Goal: Task Accomplishment & Management: Manage account settings

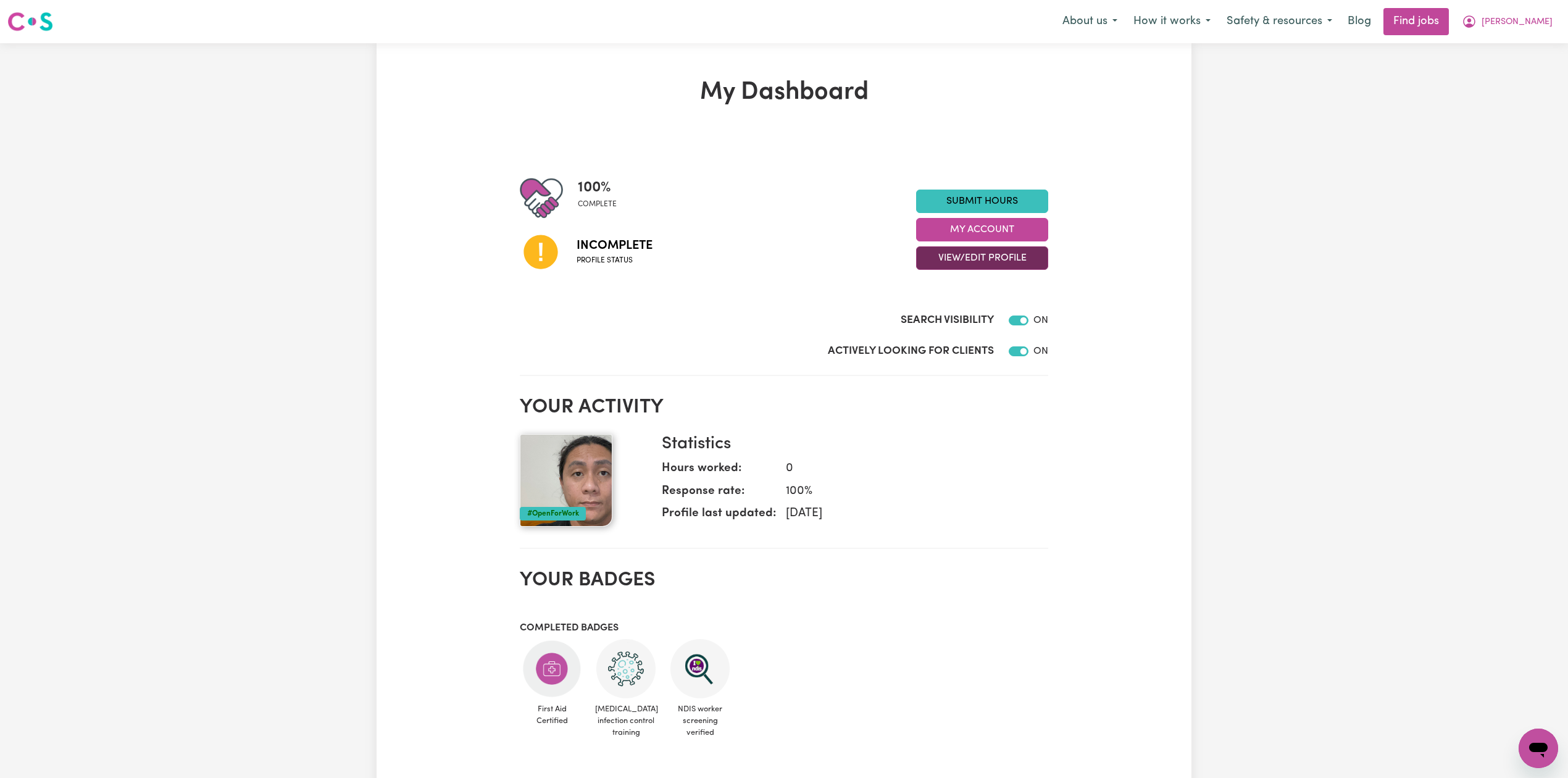
click at [948, 267] on button "View/Edit Profile" at bounding box center [982, 258] width 132 height 23
click at [944, 303] on link "Edit Profile" at bounding box center [975, 314] width 116 height 24
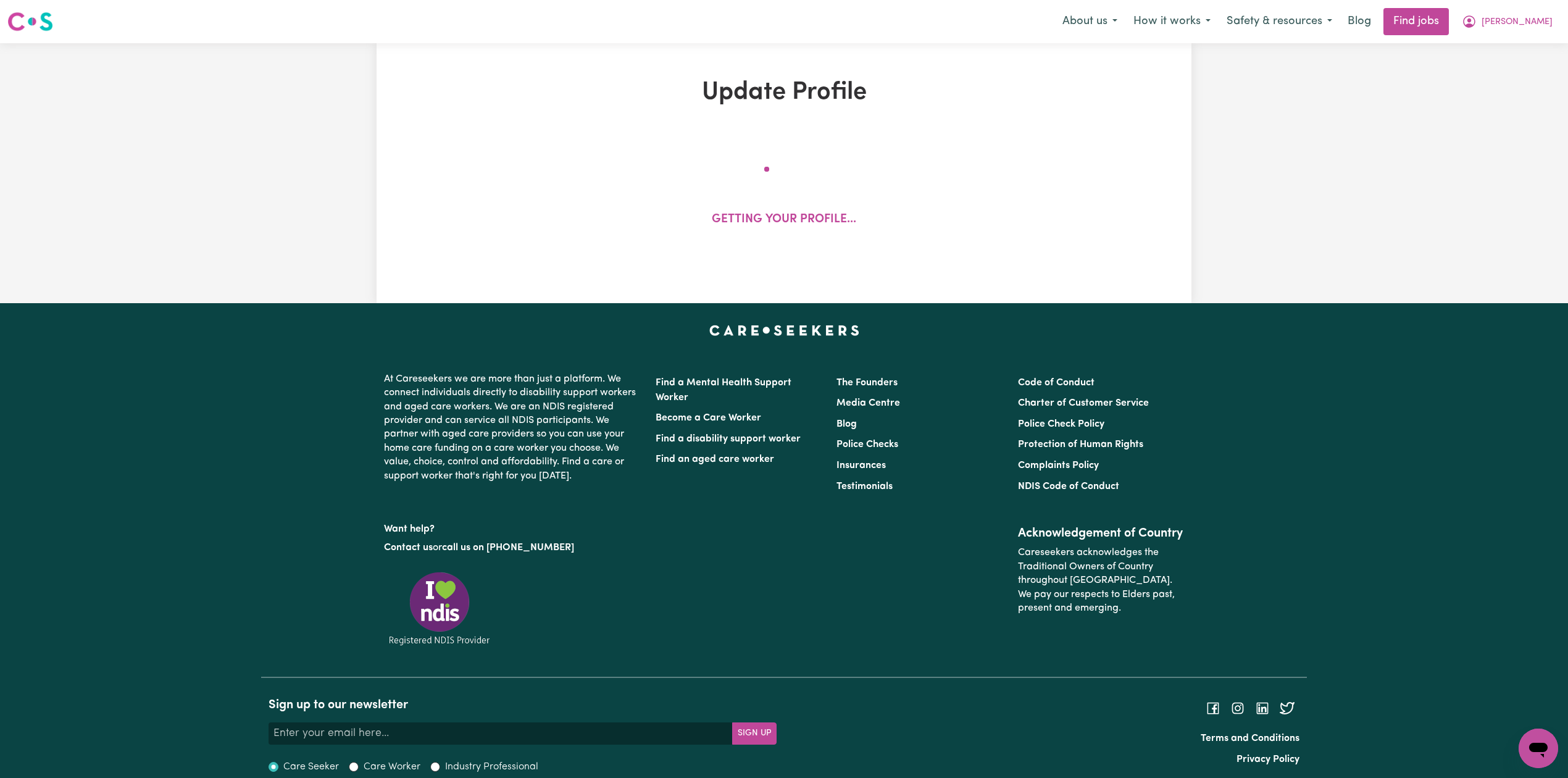
select select "[DEMOGRAPHIC_DATA]"
select select "[DEMOGRAPHIC_DATA] Work Visa"
select select "Studying a healthcare related degree or qualification"
select select "45"
select select "67"
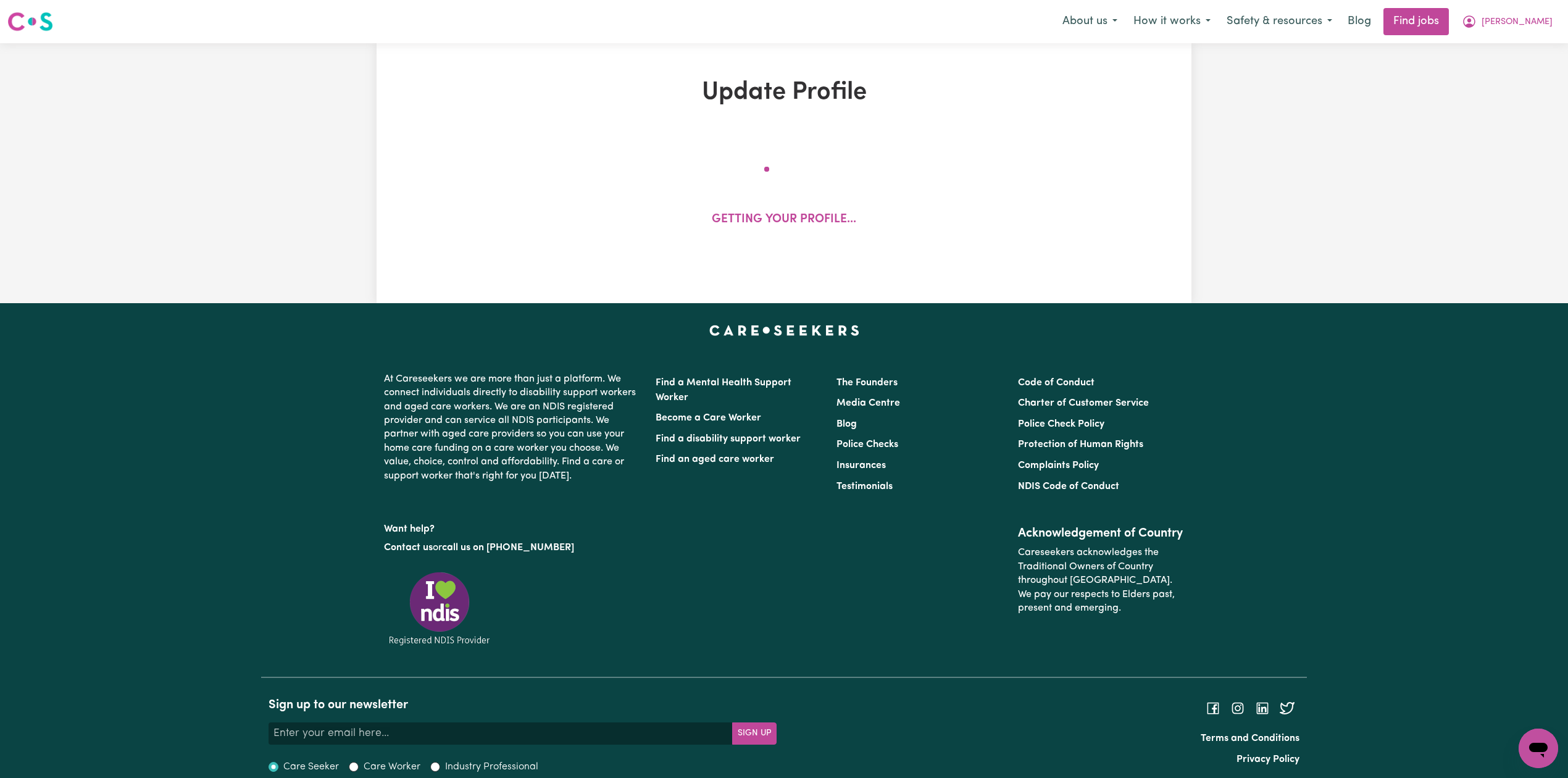
select select "90"
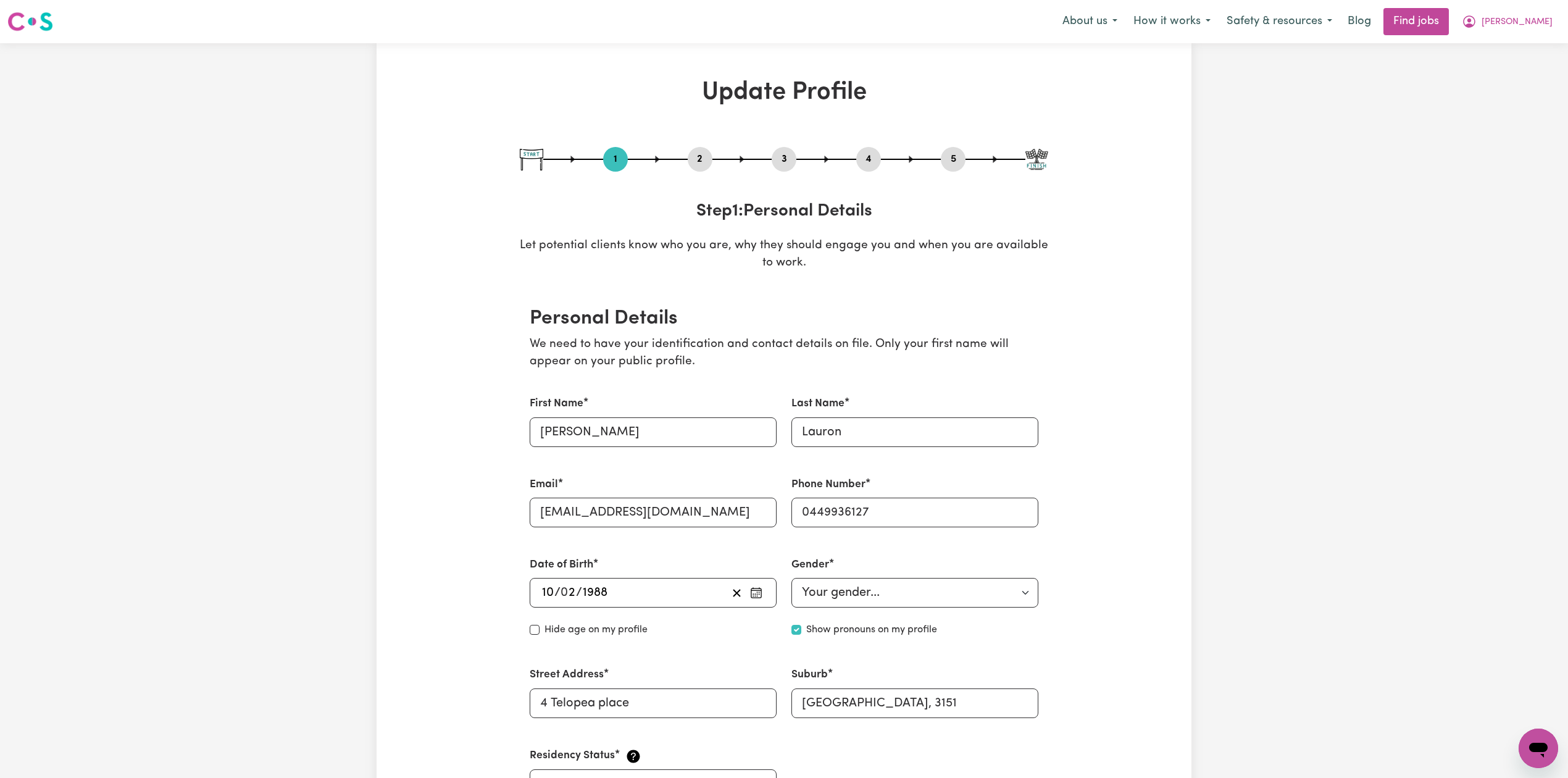
drag, startPoint x: 694, startPoint y: 156, endPoint x: 691, endPoint y: 168, distance: 12.4
click at [696, 161] on button "2" at bounding box center [700, 159] width 24 height 16
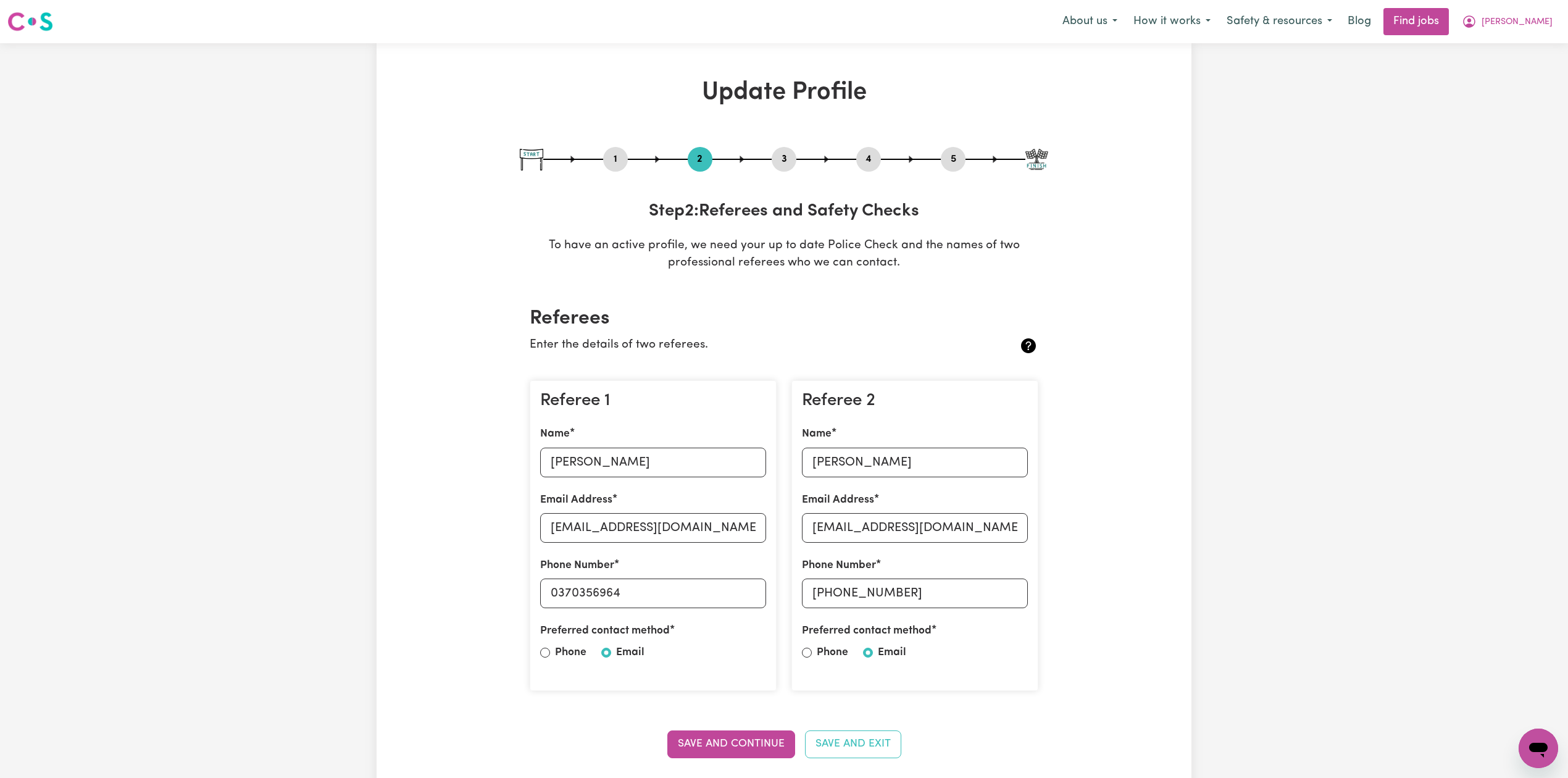
scroll to position [164, 0]
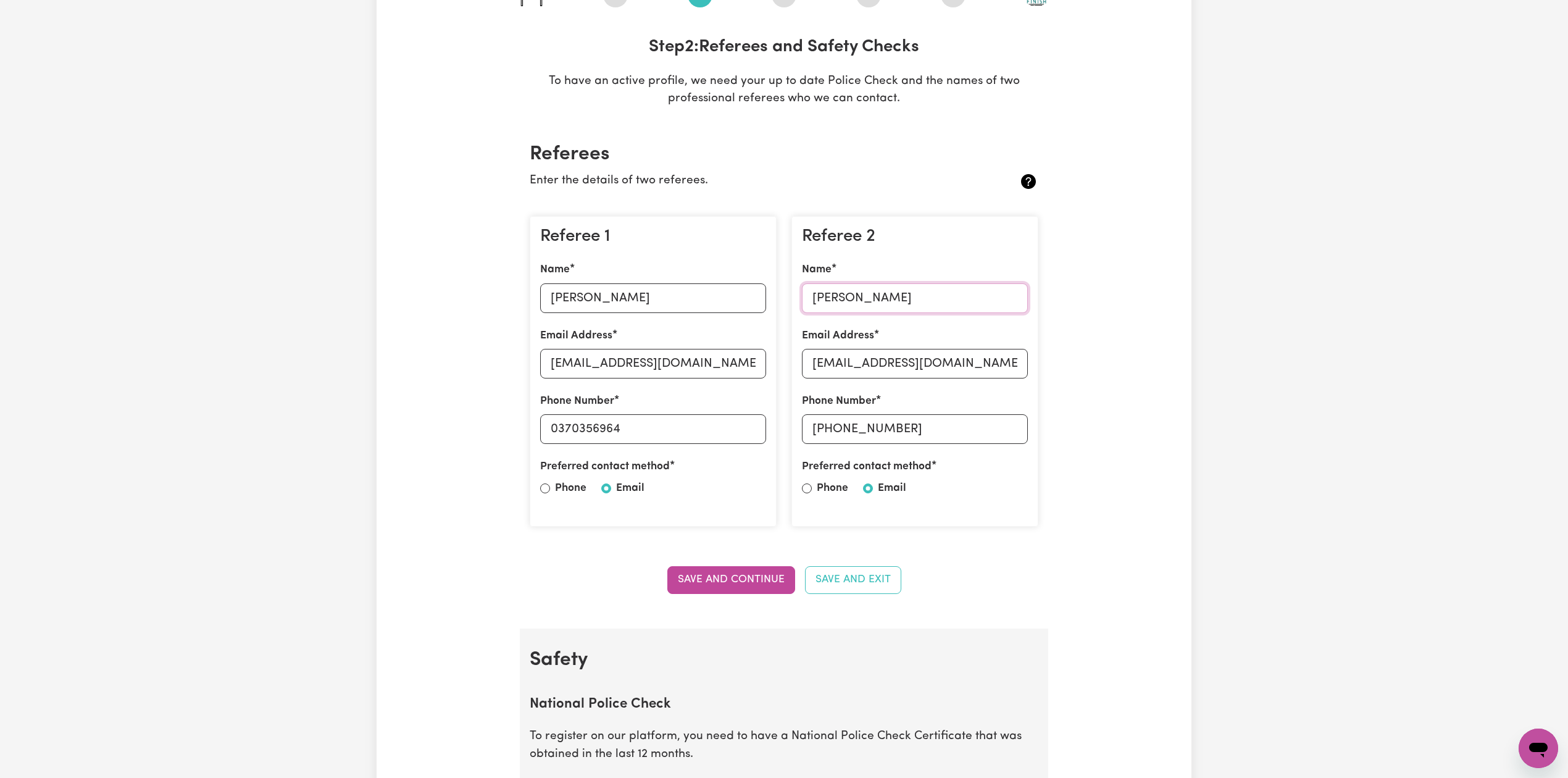
click at [847, 289] on input "[PERSON_NAME]" at bounding box center [914, 298] width 226 height 30
click at [855, 369] on input "[EMAIL_ADDRESS][DOMAIN_NAME]" at bounding box center [914, 364] width 226 height 30
drag, startPoint x: 833, startPoint y: 430, endPoint x: 936, endPoint y: 426, distance: 103.1
click at [936, 426] on input "[PHONE_NUMBER]" at bounding box center [914, 429] width 226 height 30
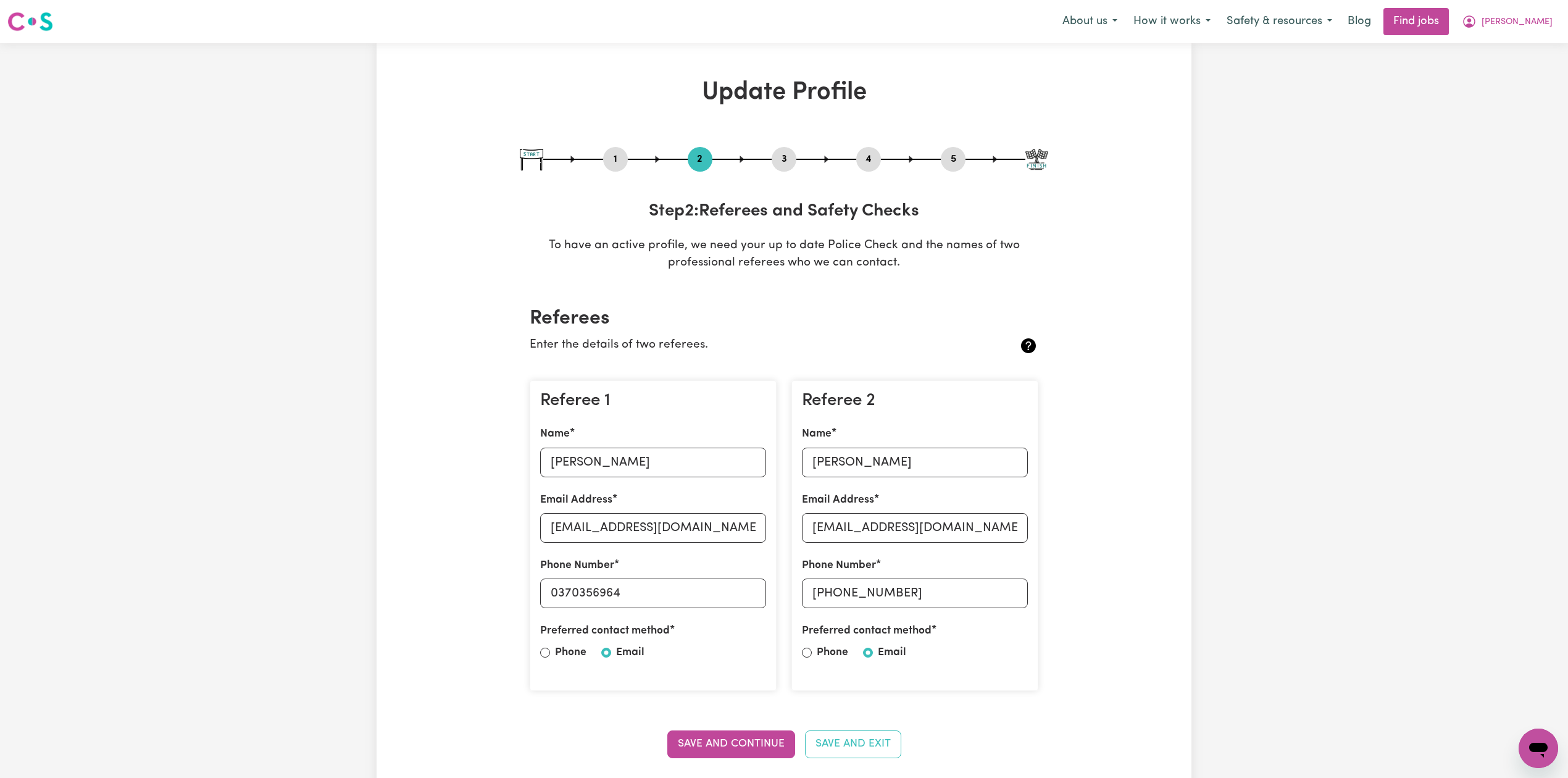
click at [953, 152] on button "5" at bounding box center [953, 159] width 24 height 16
select select "I am providing services through another platform"
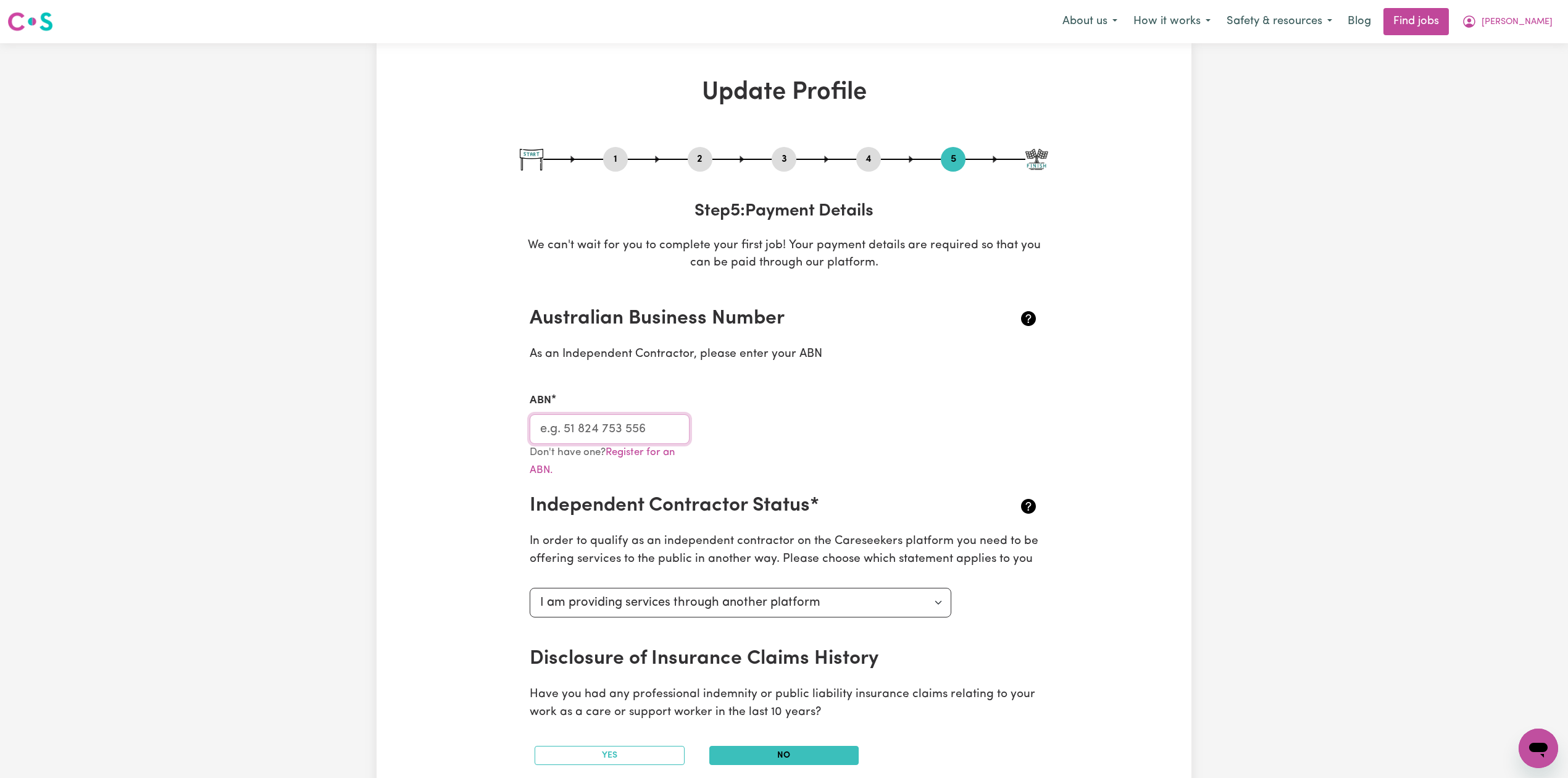
drag, startPoint x: 593, startPoint y: 426, endPoint x: 586, endPoint y: 424, distance: 7.3
click at [593, 426] on input "ABN" at bounding box center [609, 429] width 160 height 30
click at [1549, 21] on span "[PERSON_NAME]" at bounding box center [1517, 22] width 71 height 14
click at [1487, 97] on link "Logout" at bounding box center [1511, 95] width 98 height 23
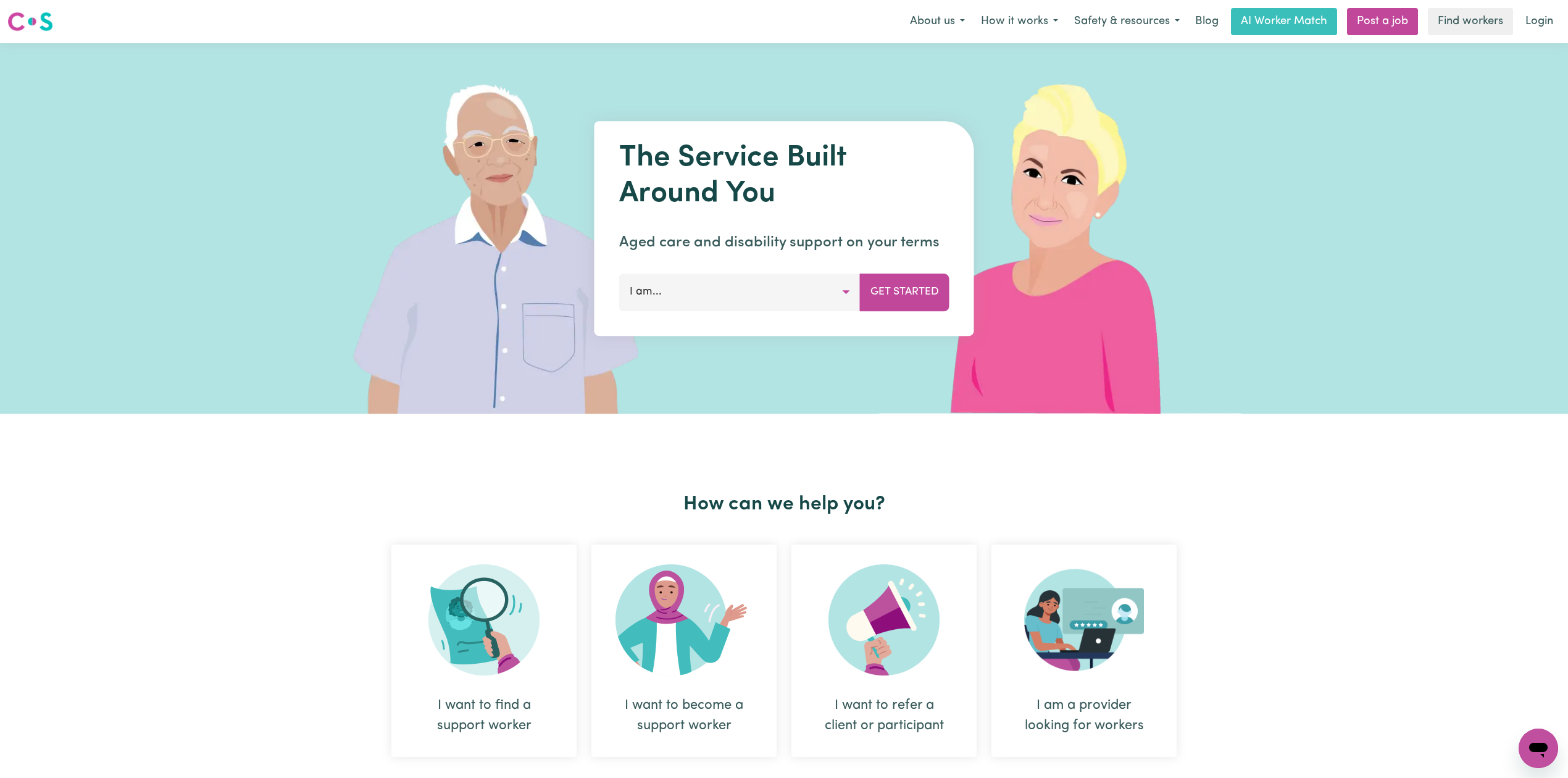
click at [1524, 10] on link "Login" at bounding box center [1539, 21] width 42 height 27
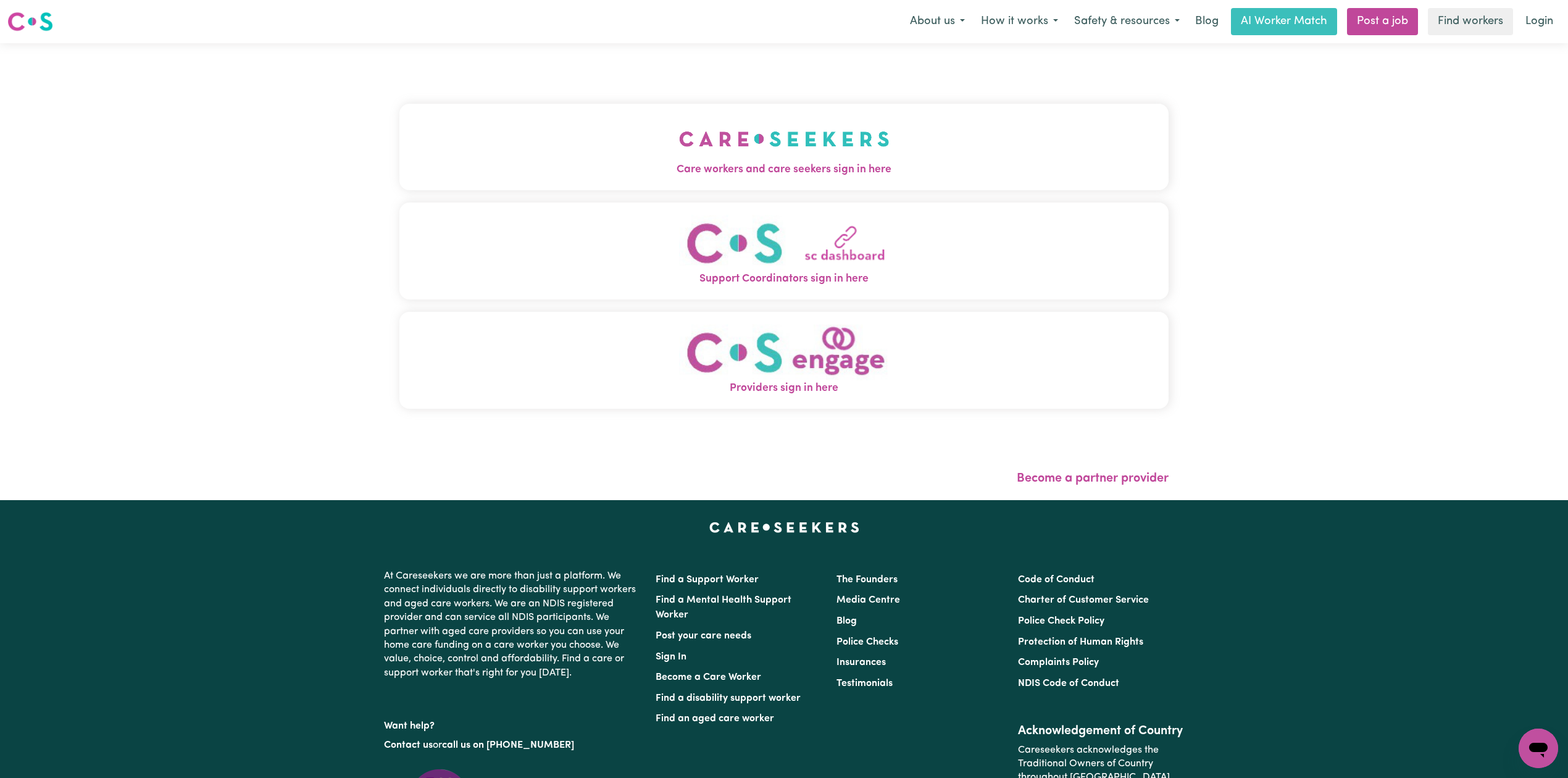
click at [205, 164] on div "Care workers and care seekers sign in here Support Coordinators sign in here Pr…" at bounding box center [784, 271] width 1568 height 457
